Goal: Ask a question

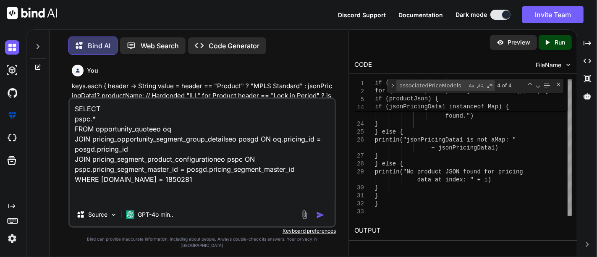
type textarea "SELECT pspc.* FROM opportunity_quoteeo oq JOIN pricing_opportunity_segment_grou…"
type textarea "x"
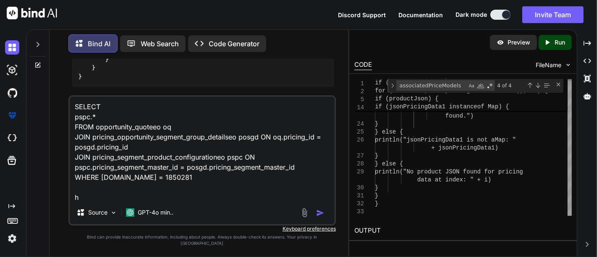
scroll to position [0, 0]
type textarea "SELECT pspc.* FROM opportunity_quoteeo oq JOIN pricing_opportunity_segment_grou…"
type textarea "x"
type textarea "SELECT pspc.* FROM opportunity_quoteeo oq JOIN pricing_opportunity_segment_grou…"
type textarea "x"
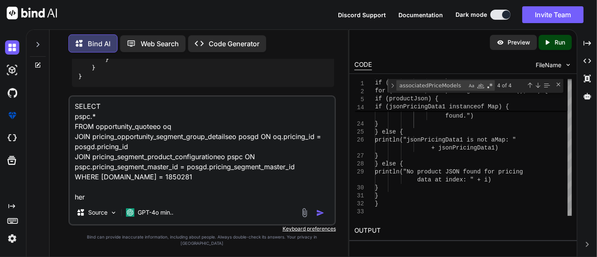
type textarea "SELECT pspc.* FROM opportunity_quoteeo oq JOIN pricing_opportunity_segment_grou…"
type textarea "x"
type textarea "SELECT pspc.* FROM opportunity_quoteeo oq JOIN pricing_opportunity_segment_grou…"
type textarea "x"
click at [170, 143] on textarea "SELECT pspc.* FROM opportunity_quoteeo oq JOIN pricing_opportunity_segment_grou…" at bounding box center [202, 149] width 265 height 104
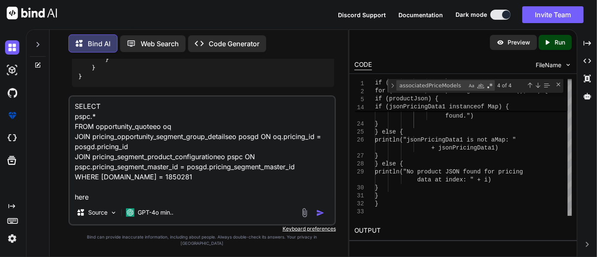
click at [170, 143] on textarea "SELECT pspc.* FROM opportunity_quoteeo oq JOIN pricing_opportunity_segment_grou…" at bounding box center [202, 149] width 265 height 104
click at [170, 158] on textarea "SELECT pspc.* FROM opportunity_quoteeo oq JOIN pricing_opportunity_segment_grou…" at bounding box center [202, 149] width 265 height 104
click at [131, 200] on textarea "SELECT pspc.* FROM opportunity_quoteeo oq JOIN pricing_opportunity_segment_grou…" at bounding box center [202, 149] width 265 height 104
type textarea "SELECT pspc.* FROM opportunity_quoteeo oq JOIN pricing_opportunity_segment_grou…"
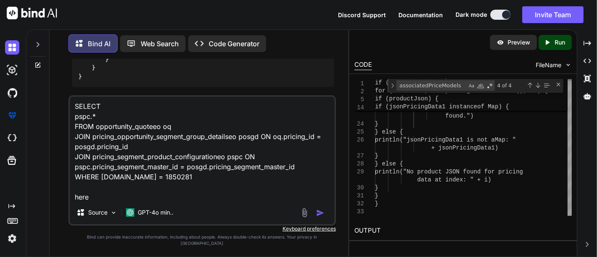
type textarea "x"
type textarea "SELECT pspc.* FROM opportunity_quoteeo oq JOIN pricing_opportunity_segment_grou…"
type textarea "x"
type textarea "SELECT pspc.* FROM opportunity_quoteeo oq JOIN pricing_opportunity_segment_grou…"
type textarea "x"
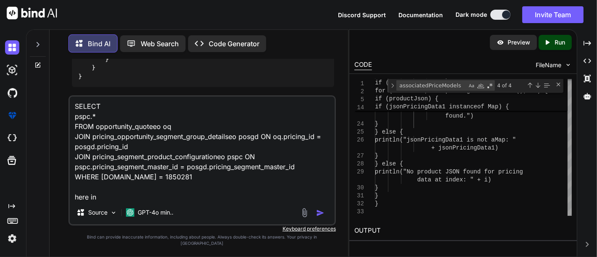
type textarea "SELECT pspc.* FROM opportunity_quoteeo oq JOIN pricing_opportunity_segment_grou…"
type textarea "x"
type textarea "SELECT pspc.* FROM opportunity_quoteeo oq JOIN pricing_opportunity_segment_grou…"
type textarea "x"
type textarea "SELECT pspc.* FROM opportunity_quoteeo oq JOIN pricing_opportunity_segment_grou…"
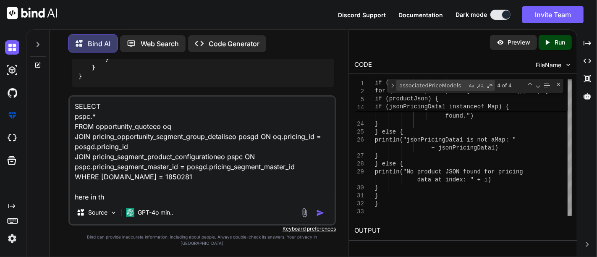
type textarea "x"
type textarea "SELECT pspc.* FROM opportunity_quoteeo oq JOIN pricing_opportunity_segment_grou…"
type textarea "x"
type textarea "SELECT pspc.* FROM opportunity_quoteeo oq JOIN pricing_opportunity_segment_grou…"
type textarea "x"
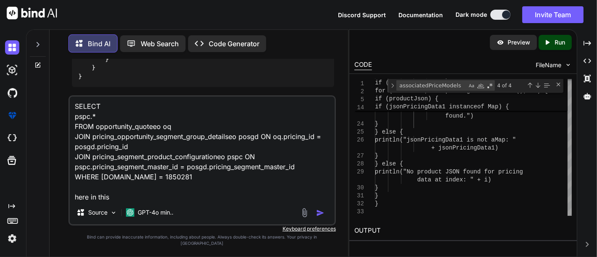
type textarea "SELECT pspc.* FROM opportunity_quoteeo oq JOIN pricing_opportunity_segment_grou…"
type textarea "x"
type textarea "SELECT pspc.* FROM opportunity_quoteeo oq JOIN pricing_opportunity_segment_grou…"
type textarea "x"
type textarea "SELECT pspc.* FROM opportunity_quoteeo oq JOIN pricing_opportunity_segment_grou…"
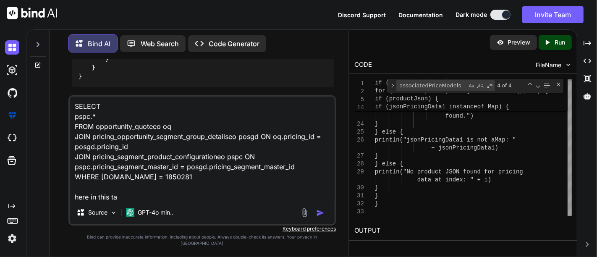
type textarea "x"
type textarea "SELECT pspc.* FROM opportunity_quoteeo oq JOIN pricing_opportunity_segment_grou…"
type textarea "x"
type textarea "SELECT pspc.* FROM opportunity_quoteeo oq JOIN pricing_opportunity_segment_grou…"
type textarea "x"
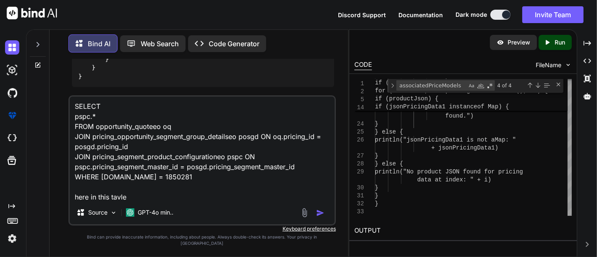
type textarea "SELECT pspc.* FROM opportunity_quoteeo oq JOIN pricing_opportunity_segment_grou…"
type textarea "x"
type textarea "SELECT pspc.* FROM opportunity_quoteeo oq JOIN pricing_opportunity_segment_grou…"
type textarea "x"
type textarea "SELECT pspc.* FROM opportunity_quoteeo oq JOIN pricing_opportunity_segment_grou…"
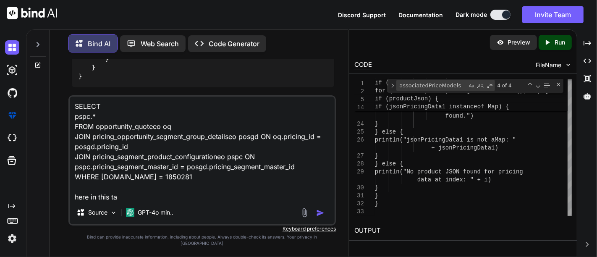
type textarea "x"
type textarea "SELECT pspc.* FROM opportunity_quoteeo oq JOIN pricing_opportunity_segment_grou…"
type textarea "x"
type textarea "SELECT pspc.* FROM opportunity_quoteeo oq JOIN pricing_opportunity_segment_grou…"
type textarea "x"
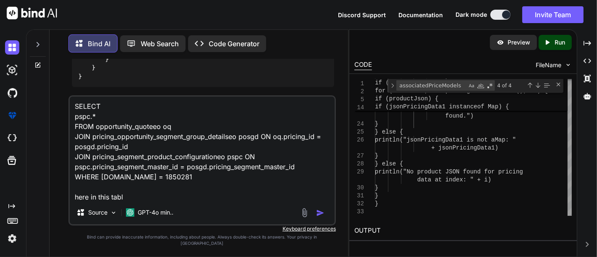
type textarea "SELECT pspc.* FROM opportunity_quoteeo oq JOIN pricing_opportunity_segment_grou…"
type textarea "x"
type textarea "SELECT pspc.* FROM opportunity_quoteeo oq JOIN pricing_opportunity_segment_grou…"
type textarea "x"
type textarea "SELECT pspc.* FROM opportunity_quoteeo oq JOIN pricing_opportunity_segment_grou…"
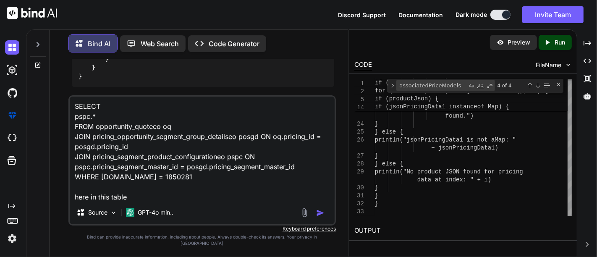
type textarea "x"
type textarea "SELECT pspc.* FROM opportunity_quoteeo oq JOIN pricing_opportunity_segment_grou…"
type textarea "x"
type textarea "SELECT pspc.* FROM opportunity_quoteeo oq JOIN pricing_opportunity_segment_grou…"
type textarea "x"
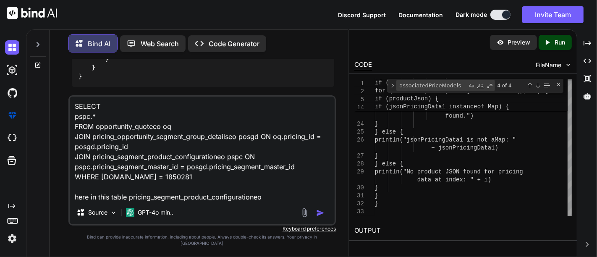
type textarea "SELECT pspc.* FROM opportunity_quoteeo oq JOIN pricing_opportunity_segment_grou…"
type textarea "x"
type textarea "SELECT pspc.* FROM opportunity_quoteeo oq JOIN pricing_opportunity_segment_grou…"
type textarea "x"
type textarea "SELECT pspc.* FROM opportunity_quoteeo oq JOIN pricing_opportunity_segment_grou…"
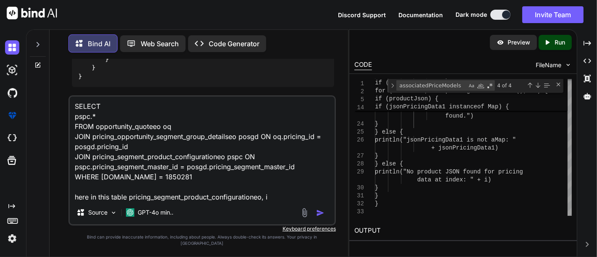
type textarea "x"
type textarea "SELECT pspc.* FROM opportunity_quoteeo oq JOIN pricing_opportunity_segment_grou…"
type textarea "x"
type textarea "SELECT pspc.* FROM opportunity_quoteeo oq JOIN pricing_opportunity_segment_grou…"
type textarea "x"
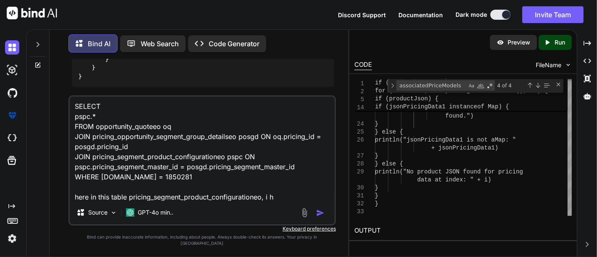
type textarea "SELECT pspc.* FROM opportunity_quoteeo oq JOIN pricing_opportunity_segment_grou…"
type textarea "x"
type textarea "SELECT pspc.* FROM opportunity_quoteeo oq JOIN pricing_opportunity_segment_grou…"
type textarea "x"
type textarea "SELECT pspc.* FROM opportunity_quoteeo oq JOIN pricing_opportunity_segment_grou…"
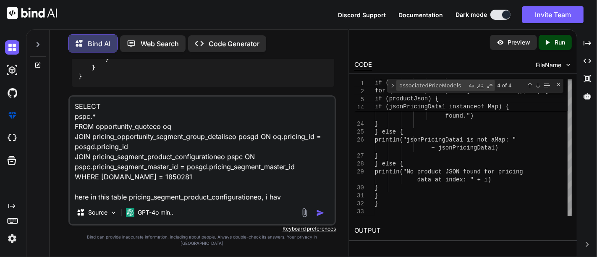
type textarea "x"
type textarea "SELECT pspc.* FROM opportunity_quoteeo oq JOIN pricing_opportunity_segment_grou…"
type textarea "x"
type textarea "SELECT pspc.* FROM opportunity_quoteeo oq JOIN pricing_opportunity_segment_grou…"
type textarea "x"
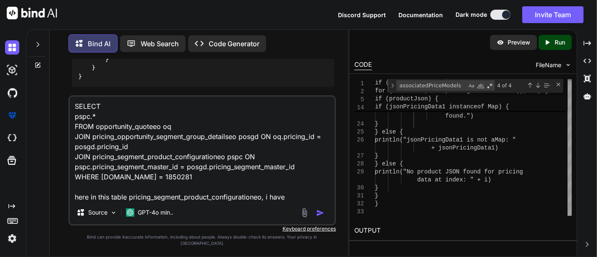
type textarea "SELECT pspc.* FROM opportunity_quoteeo oq JOIN pricing_opportunity_segment_grou…"
type textarea "x"
type textarea "SELECT pspc.* FROM opportunity_quoteeo oq JOIN pricing_opportunity_segment_grou…"
type textarea "x"
type textarea "SELECT pspc.* FROM opportunity_quoteeo oq JOIN pricing_opportunity_segment_grou…"
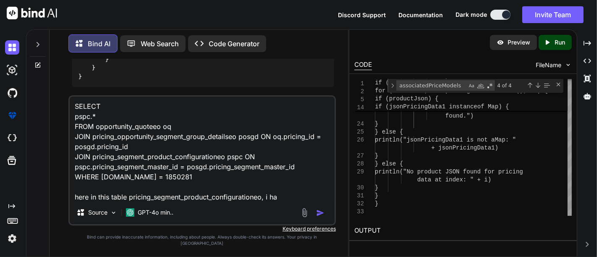
type textarea "x"
type textarea "SELECT pspc.* FROM opportunity_quoteeo oq JOIN pricing_opportunity_segment_grou…"
type textarea "x"
type textarea "SELECT pspc.* FROM opportunity_quoteeo oq JOIN pricing_opportunity_segment_grou…"
type textarea "x"
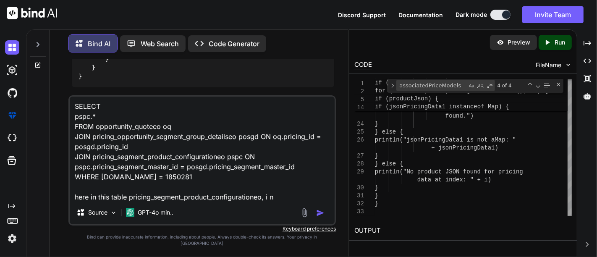
type textarea "SELECT pspc.* FROM opportunity_quoteeo oq JOIN pricing_opportunity_segment_grou…"
type textarea "x"
type textarea "SELECT pspc.* FROM opportunity_quoteeo oq JOIN pricing_opportunity_segment_grou…"
type textarea "x"
type textarea "SELECT pspc.* FROM opportunity_quoteeo oq JOIN pricing_opportunity_segment_grou…"
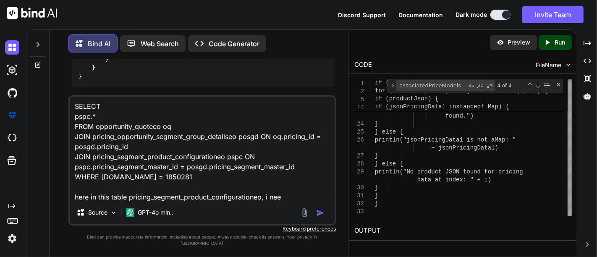
type textarea "x"
type textarea "SELECT pspc.* FROM opportunity_quoteeo oq JOIN pricing_opportunity_segment_grou…"
type textarea "x"
type textarea "SELECT pspc.* FROM opportunity_quoteeo oq JOIN pricing_opportunity_segment_grou…"
type textarea "x"
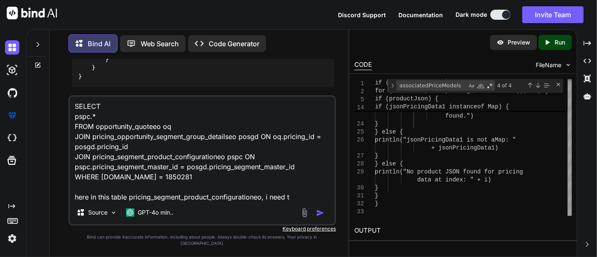
type textarea "SELECT pspc.* FROM opportunity_quoteeo oq JOIN pricing_opportunity_segment_grou…"
type textarea "x"
type textarea "SELECT pspc.* FROM opportunity_quoteeo oq JOIN pricing_opportunity_segment_grou…"
type textarea "x"
type textarea "SELECT pspc.* FROM opportunity_quoteeo oq JOIN pricing_opportunity_segment_grou…"
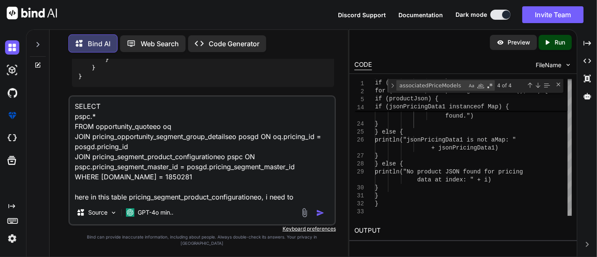
type textarea "x"
type textarea "SELECT pspc.* FROM opportunity_quoteeo oq JOIN pricing_opportunity_segment_grou…"
type textarea "x"
type textarea "SELECT pspc.* FROM opportunity_quoteeo oq JOIN pricing_opportunity_segment_grou…"
type textarea "x"
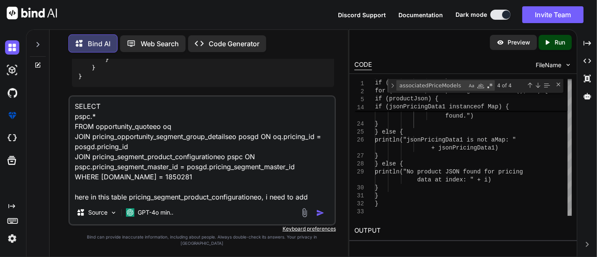
type textarea "SELECT pspc.* FROM opportunity_quoteeo oq JOIN pricing_opportunity_segment_grou…"
type textarea "x"
type textarea "SELECT pspc.* FROM opportunity_quoteeo oq JOIN pricing_opportunity_segment_grou…"
type textarea "x"
type textarea "SELECT pspc.* FROM opportunity_quoteeo oq JOIN pricing_opportunity_segment_grou…"
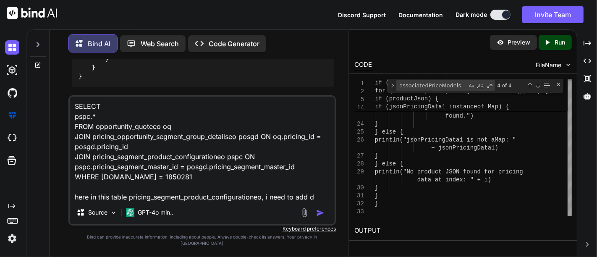
type textarea "x"
type textarea "SELECT pspc.* FROM opportunity_quoteeo oq JOIN pricing_opportunity_segment_grou…"
type textarea "x"
type textarea "SELECT pspc.* FROM opportunity_quoteeo oq JOIN pricing_opportunity_segment_grou…"
type textarea "x"
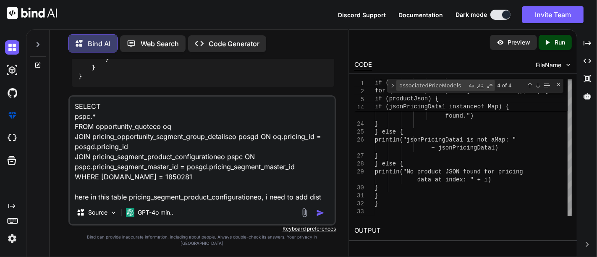
type textarea "SELECT pspc.* FROM opportunity_quoteeo oq JOIN pricing_opportunity_segment_grou…"
type textarea "x"
type textarea "SELECT pspc.* FROM opportunity_quoteeo oq JOIN pricing_opportunity_segment_grou…"
type textarea "x"
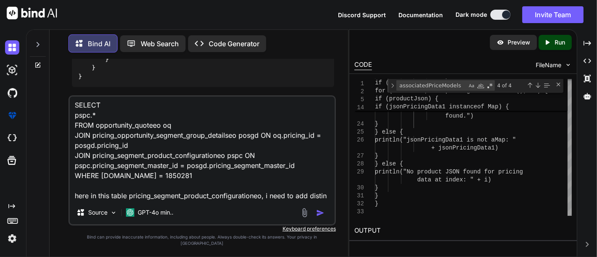
type textarea "SELECT pspc.* FROM opportunity_quoteeo oq JOIN pricing_opportunity_segment_grou…"
type textarea "x"
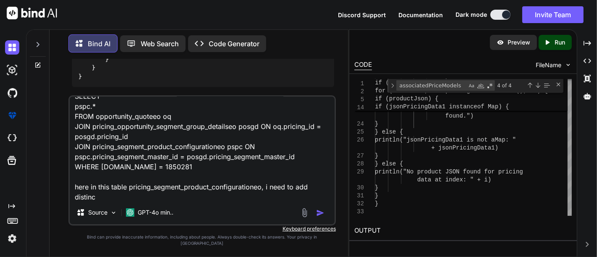
type textarea "SELECT pspc.* FROM opportunity_quoteeo oq JOIN pricing_opportunity_segment_grou…"
type textarea "x"
type textarea "SELECT pspc.* FROM opportunity_quoteeo oq JOIN pricing_opportunity_segment_grou…"
type textarea "x"
type textarea "SELECT pspc.* FROM opportunity_quoteeo oq JOIN pricing_opportunity_segment_grou…"
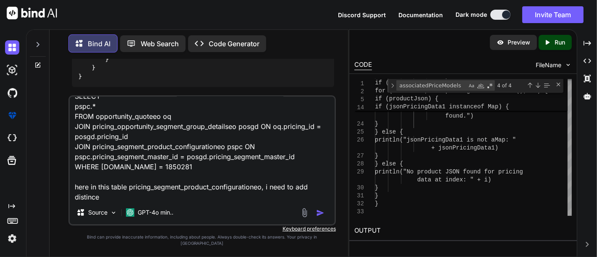
type textarea "x"
type textarea "SELECT pspc.* FROM opportunity_quoteeo oq JOIN pricing_opportunity_segment_grou…"
type textarea "x"
type textarea "SELECT pspc.* FROM opportunity_quoteeo oq JOIN pricing_opportunity_segment_grou…"
type textarea "x"
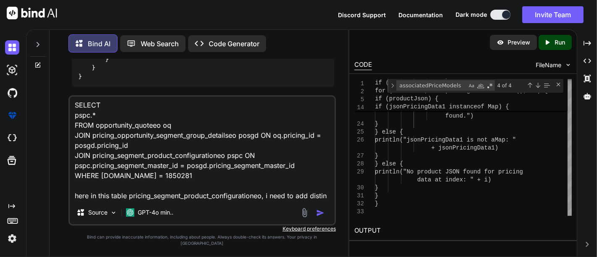
type textarea "SELECT pspc.* FROM opportunity_quoteeo oq JOIN pricing_opportunity_segment_grou…"
type textarea "x"
type textarea "SELECT pspc.* FROM opportunity_quoteeo oq JOIN pricing_opportunity_segment_grou…"
type textarea "x"
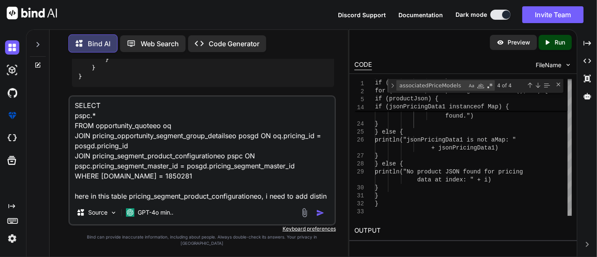
scroll to position [11, 0]
type textarea "SELECT pspc.* FROM opportunity_quoteeo oq JOIN pricing_opportunity_segment_grou…"
type textarea "x"
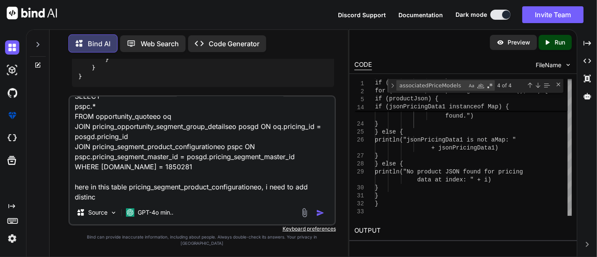
type textarea "SELECT pspc.* FROM opportunity_quoteeo oq JOIN pricing_opportunity_segment_grou…"
type textarea "x"
type textarea "SELECT pspc.* FROM opportunity_quoteeo oq JOIN pricing_opportunity_segment_grou…"
type textarea "x"
type textarea "SELECT pspc.* FROM opportunity_quoteeo oq JOIN pricing_opportunity_segment_grou…"
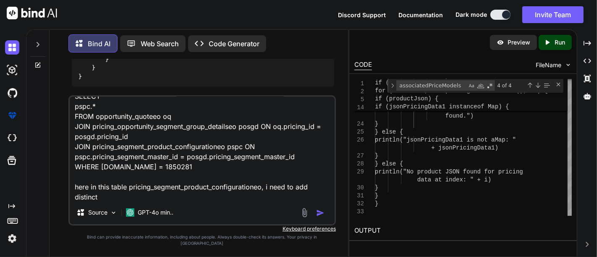
type textarea "x"
type textarea "SELECT pspc.* FROM opportunity_quoteeo oq JOIN pricing_opportunity_segment_grou…"
type textarea "x"
type textarea "SELECT pspc.* FROM opportunity_quoteeo oq JOIN pricing_opportunity_segment_grou…"
type textarea "x"
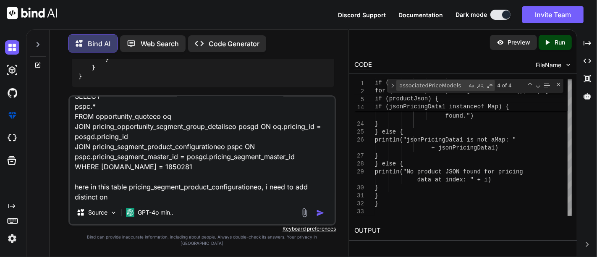
click at [163, 193] on textarea "SELECT pspc.* FROM opportunity_quoteeo oq JOIN pricing_opportunity_segment_grou…" at bounding box center [202, 149] width 265 height 104
click at [136, 197] on textarea "SELECT pspc.* FROM opportunity_quoteeo oq JOIN pricing_opportunity_segment_grou…" at bounding box center [202, 149] width 265 height 104
click at [134, 197] on textarea "SELECT pspc.* FROM opportunity_quoteeo oq JOIN pricing_opportunity_segment_grou…" at bounding box center [202, 149] width 265 height 104
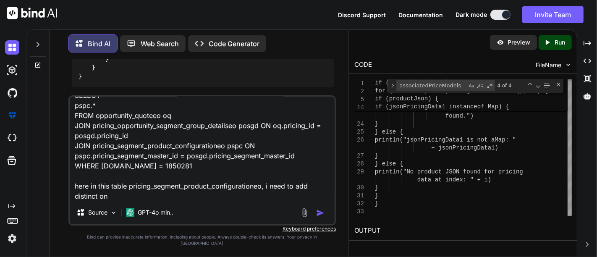
click at [123, 200] on textarea "SELECT pspc.* FROM opportunity_quoteeo oq JOIN pricing_opportunity_segment_grou…" at bounding box center [202, 149] width 265 height 104
type textarea "SELECT pspc.* FROM opportunity_quoteeo oq JOIN pricing_opportunity_segment_grou…"
type textarea "x"
type textarea "SELECT pspc.* FROM opportunity_quoteeo oq JOIN pricing_opportunity_segment_grou…"
type textarea "x"
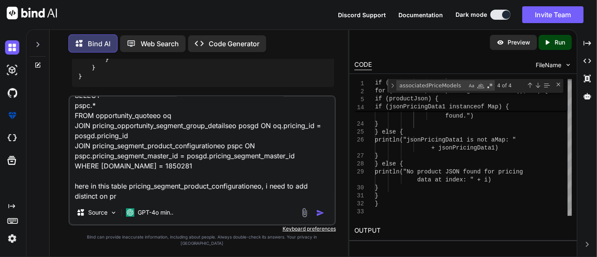
type textarea "SELECT pspc.* FROM opportunity_quoteeo oq JOIN pricing_opportunity_segment_grou…"
type textarea "x"
type textarea "SELECT pspc.* FROM opportunity_quoteeo oq JOIN pricing_opportunity_segment_grou…"
type textarea "x"
type textarea "SELECT pspc.* FROM opportunity_quoteeo oq JOIN pricing_opportunity_segment_grou…"
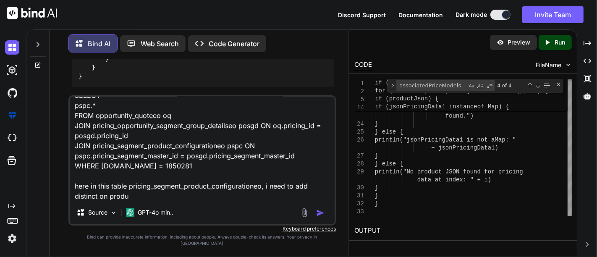
type textarea "x"
type textarea "SELECT pspc.* FROM opportunity_quoteeo oq JOIN pricing_opportunity_segment_grou…"
type textarea "x"
type textarea "SELECT pspc.* FROM opportunity_quoteeo oq JOIN pricing_opportunity_segment_grou…"
type textarea "x"
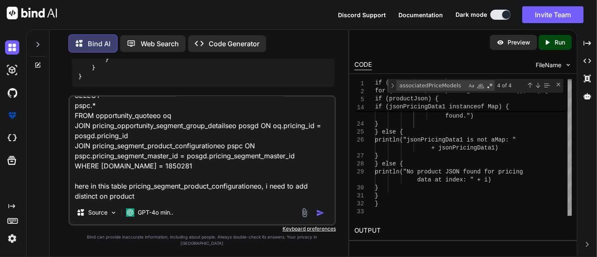
type textarea "SELECT pspc.* FROM opportunity_quoteeo oq JOIN pricing_opportunity_segment_grou…"
type textarea "x"
type textarea "SELECT pspc.* FROM opportunity_quoteeo oq JOIN pricing_opportunity_segment_grou…"
type textarea "x"
type textarea "SELECT pspc.* FROM opportunity_quoteeo oq JOIN pricing_opportunity_segment_grou…"
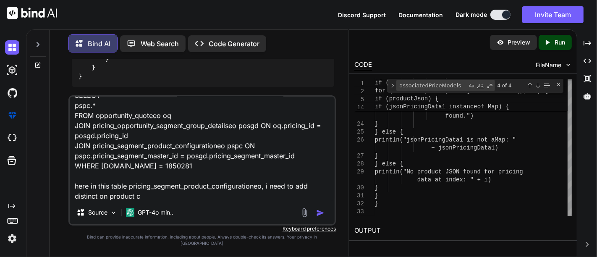
type textarea "x"
type textarea "SELECT pspc.* FROM opportunity_quoteeo oq JOIN pricing_opportunity_segment_grou…"
type textarea "x"
type textarea "SELECT pspc.* FROM opportunity_quoteeo oq JOIN pricing_opportunity_segment_grou…"
type textarea "x"
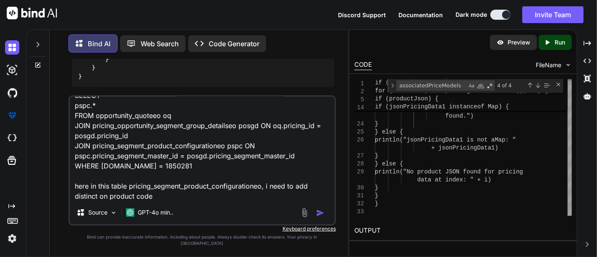
type textarea "SELECT pspc.* FROM opportunity_quoteeo oq JOIN pricing_opportunity_segment_grou…"
type textarea "x"
type textarea "SELECT pspc.* FROM opportunity_quoteeo oq JOIN pricing_opportunity_segment_grou…"
type textarea "x"
type textarea "SELECT pspc.* FROM opportunity_quoteeo oq JOIN pricing_opportunity_segment_grou…"
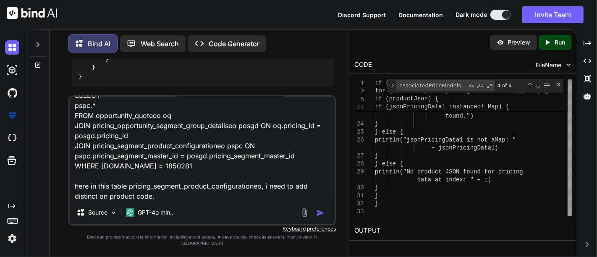
type textarea "x"
type textarea "SELECT pspc.* FROM opportunity_quoteeo oq JOIN pricing_opportunity_segment_grou…"
type textarea "x"
type textarea "SELECT pspc.* FROM opportunity_quoteeo oq JOIN pricing_opportunity_segment_grou…"
type textarea "x"
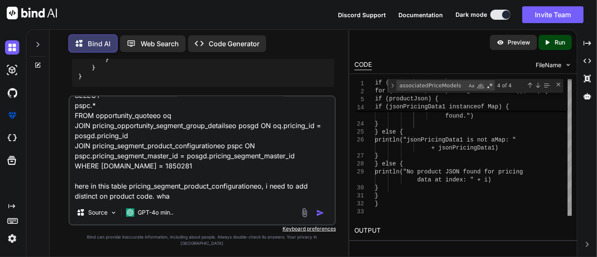
type textarea "SELECT pspc.* FROM opportunity_quoteeo oq JOIN pricing_opportunity_segment_grou…"
type textarea "x"
type textarea "SELECT pspc.* FROM opportunity_quoteeo oq JOIN pricing_opportunity_segment_grou…"
type textarea "x"
type textarea "SELECT pspc.* FROM opportunity_quoteeo oq JOIN pricing_opportunity_segment_grou…"
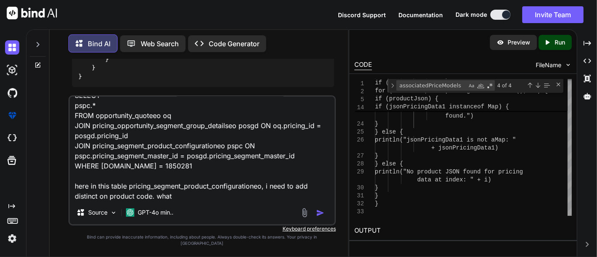
type textarea "x"
type textarea "SELECT pspc.* FROM opportunity_quoteeo oq JOIN pricing_opportunity_segment_grou…"
type textarea "x"
type textarea "SELECT pspc.* FROM opportunity_quoteeo oq JOIN pricing_opportunity_segment_grou…"
type textarea "x"
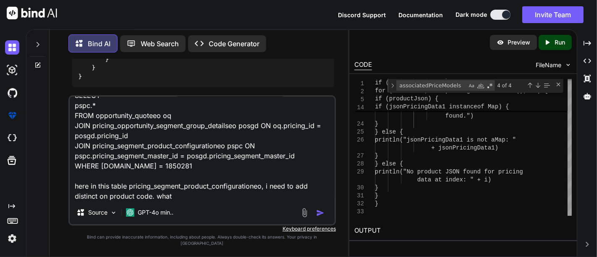
type textarea "SELECT pspc.* FROM opportunity_quoteeo oq JOIN pricing_opportunity_segment_grou…"
type textarea "x"
type textarea "SELECT pspc.* FROM opportunity_quoteeo oq JOIN pricing_opportunity_segment_grou…"
type textarea "x"
type textarea "SELECT pspc.* FROM opportunity_quoteeo oq JOIN pricing_opportunity_segment_grou…"
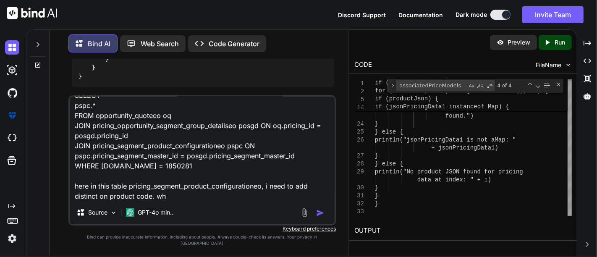
type textarea "x"
type textarea "SELECT pspc.* FROM opportunity_quoteeo oq JOIN pricing_opportunity_segment_grou…"
type textarea "x"
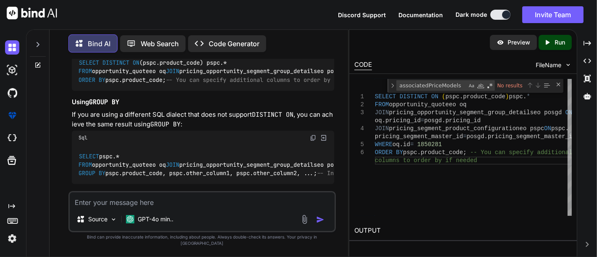
scroll to position [7040, 0]
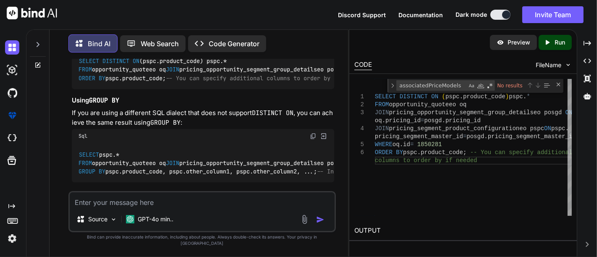
click at [118, 64] on span "DISTINCT" at bounding box center [115, 61] width 27 height 8
click at [235, 89] on div "SELECT DISTINCT ON (pspc.product_code) pspc. * FROM opportunity_quoteeo oq JOIN…" at bounding box center [203, 69] width 263 height 39
copy code "DISTINCT ON (pspc.product_code) pspc. *"
click at [179, 206] on textarea at bounding box center [202, 199] width 265 height 15
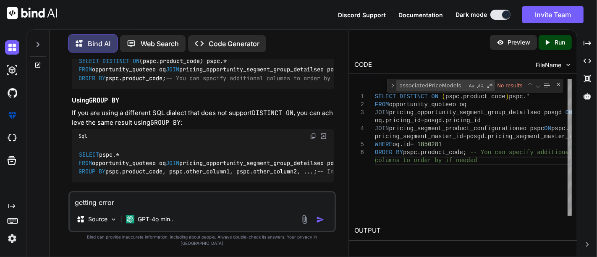
paste textarea "/* SQL Error (1064): You have an error in your SQL syntax; check the manual tha…"
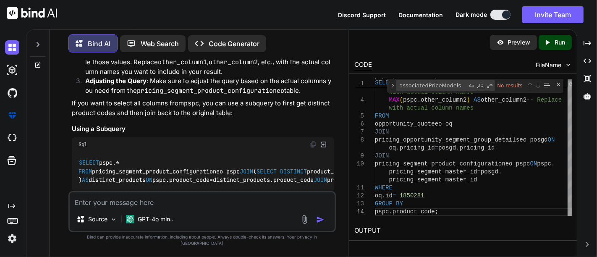
scroll to position [0, 0]
drag, startPoint x: 76, startPoint y: 170, endPoint x: 150, endPoint y: 126, distance: 85.3
copy code "GROUP BY pspc.product_code;"
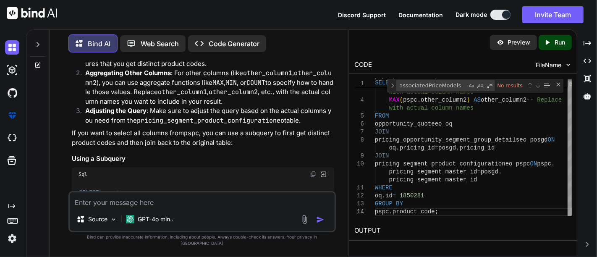
click at [118, 24] on code "SELECT pspc.product_code, MAX (pspc.other_column1) AS other_column1, -- Replace…" at bounding box center [500, 6] width 843 height 34
copy code "pspc.product_code,"
click at [160, 30] on div "SELECT pspc.product_code, MAX (pspc.other_column1) AS other_column1, -- Replace…" at bounding box center [203, 6] width 263 height 48
